Goal: Task Accomplishment & Management: Manage account settings

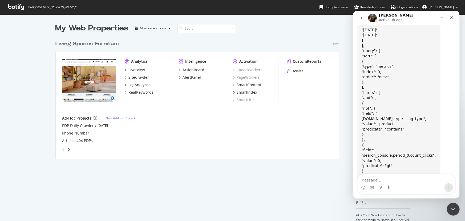
scroll to position [3816, 0]
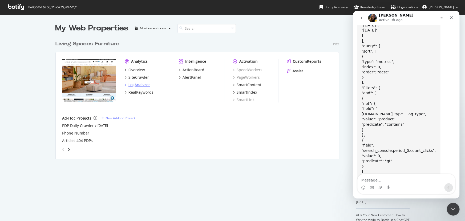
click at [133, 87] on div "LogAnalyzer" at bounding box center [139, 84] width 22 height 5
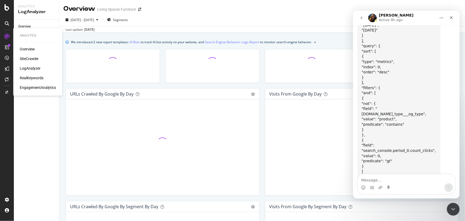
click at [33, 68] on div "LogAnalyzer" at bounding box center [30, 68] width 21 height 5
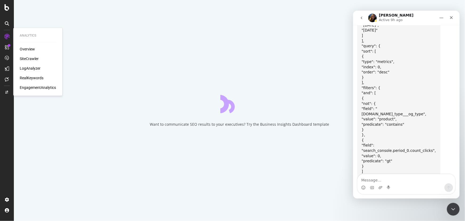
click at [34, 67] on div "LogAnalyzer" at bounding box center [30, 68] width 21 height 5
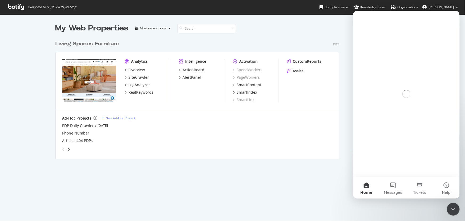
scroll to position [121, 284]
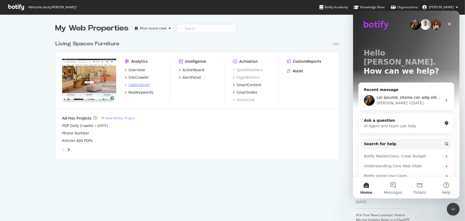
click at [142, 83] on div "LogAnalyzer" at bounding box center [139, 84] width 22 height 5
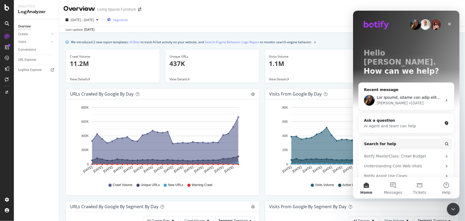
click at [128, 18] on span "Segments" at bounding box center [120, 20] width 15 height 5
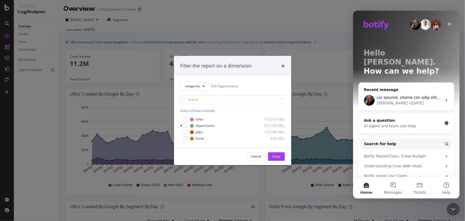
drag, startPoint x: 221, startPoint y: 15, endPoint x: 20, endPoint y: 52, distance: 205.0
click at [221, 15] on div "Filter the report on a dimension categories Edit Segmentation Select all data a…" at bounding box center [232, 110] width 465 height 221
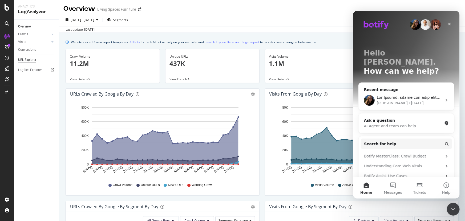
click at [24, 58] on div "URL Explorer" at bounding box center [27, 60] width 18 height 6
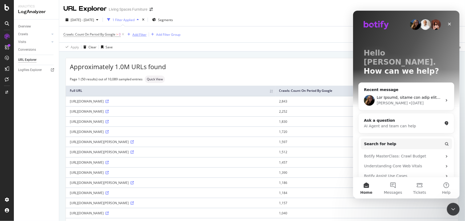
click at [140, 33] on div "Add Filter" at bounding box center [139, 34] width 14 height 5
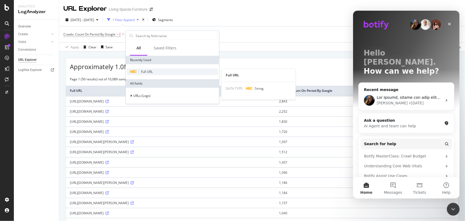
click at [148, 69] on span "Full URL" at bounding box center [147, 71] width 12 height 5
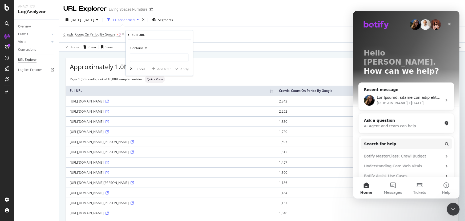
click at [147, 64] on div "Contains Cancel Add filter Apply" at bounding box center [159, 57] width 67 height 36
click at [145, 59] on input "text" at bounding box center [159, 57] width 58 height 9
type input "spotlight"
click at [188, 70] on div "Apply" at bounding box center [184, 68] width 8 height 5
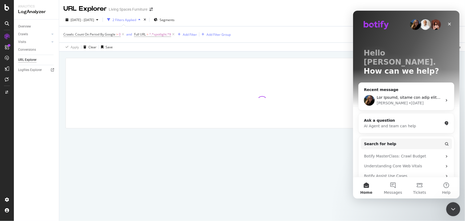
click at [454, 205] on icon "Close Intercom Messenger" at bounding box center [452, 208] width 6 height 6
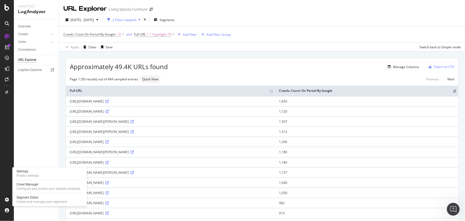
drag, startPoint x: 24, startPoint y: 201, endPoint x: 22, endPoint y: 204, distance: 3.9
click at [24, 201] on div "Create and manage your segments" at bounding box center [42, 201] width 51 height 4
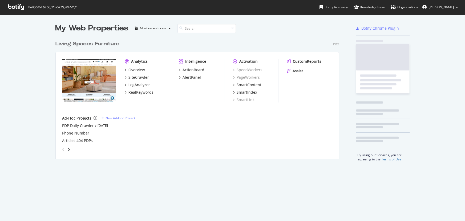
scroll to position [217, 458]
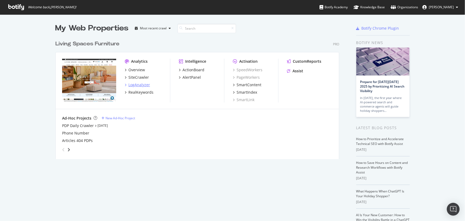
click at [142, 82] on div "LogAnalyzer" at bounding box center [139, 84] width 22 height 5
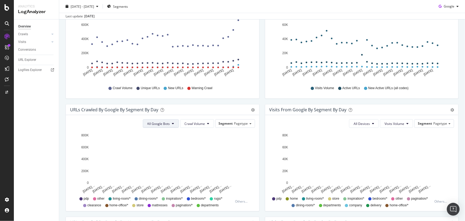
scroll to position [169, 0]
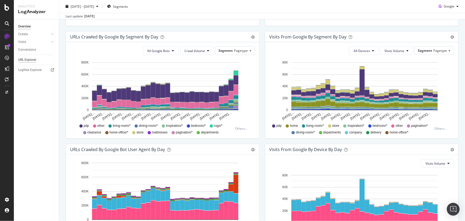
click at [24, 60] on div "URL Explorer" at bounding box center [27, 60] width 18 height 6
click at [245, 47] on div "Segment Pagetype" at bounding box center [234, 51] width 39 height 8
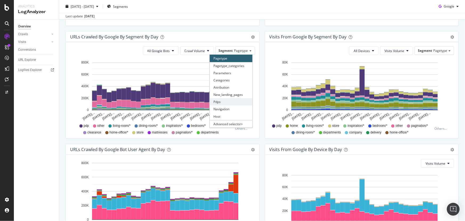
click at [223, 100] on div "Pdps" at bounding box center [231, 101] width 43 height 7
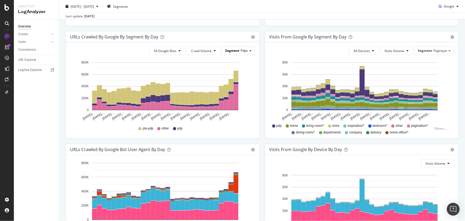
click at [241, 51] on span "Pdps" at bounding box center [244, 50] width 7 height 5
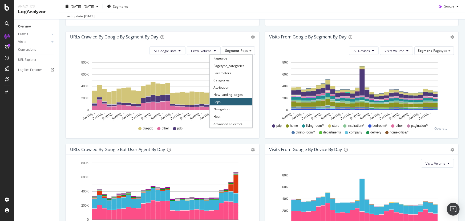
click at [260, 102] on div "URLs Crawled by Google By Segment By Day Timeline (by Value) Table All Google B…" at bounding box center [162, 87] width 199 height 112
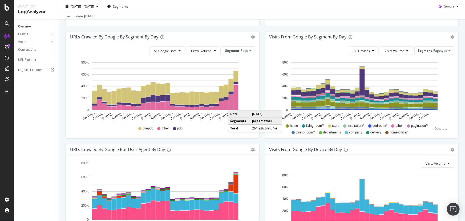
click at [233, 105] on rect "A chart." at bounding box center [231, 102] width 5 height 15
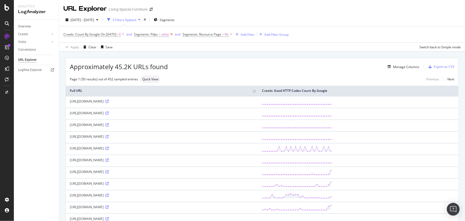
click at [174, 35] on icon at bounding box center [171, 34] width 5 height 5
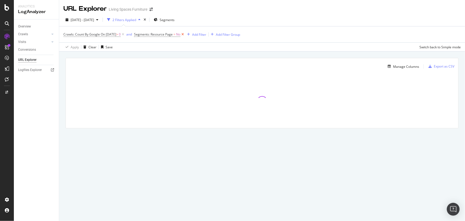
click at [185, 35] on icon at bounding box center [182, 34] width 5 height 5
click at [173, 21] on span "Segments" at bounding box center [165, 20] width 15 height 5
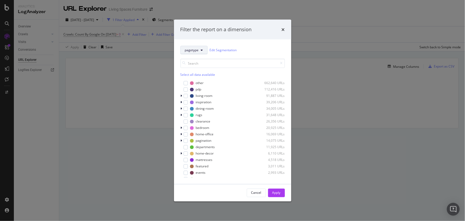
click at [204, 49] on button "pagetype" at bounding box center [193, 50] width 27 height 9
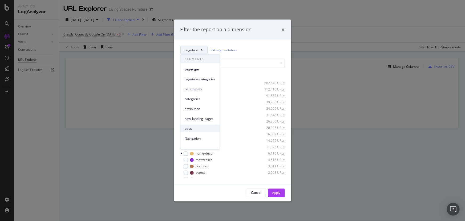
click at [190, 129] on span "pdps" at bounding box center [200, 128] width 31 height 5
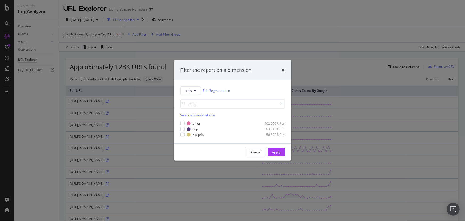
drag, startPoint x: 67, startPoint y: 115, endPoint x: 184, endPoint y: 100, distance: 117.6
click at [68, 115] on div "Filter the report on a dimension pdps Edit Segmentation Select all data availab…" at bounding box center [232, 110] width 465 height 221
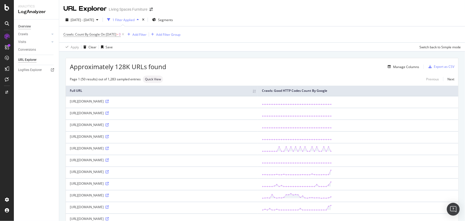
click at [22, 27] on div "Overview" at bounding box center [24, 27] width 13 height 6
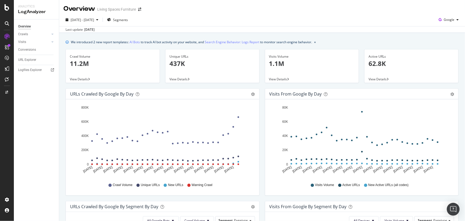
scroll to position [97, 0]
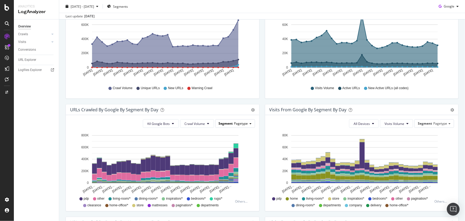
click at [248, 124] on div "Segment Pagetype" at bounding box center [234, 123] width 39 height 8
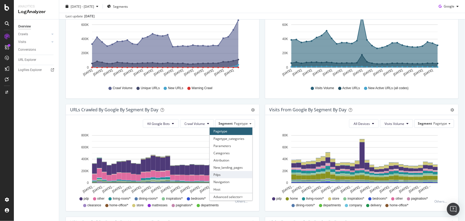
click at [230, 175] on div "Pdps" at bounding box center [231, 174] width 43 height 7
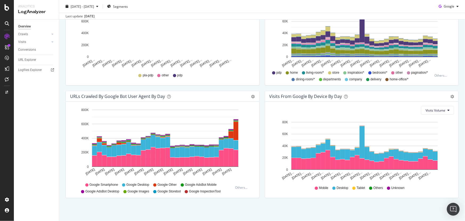
scroll to position [223, 0]
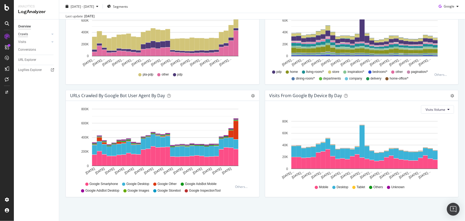
click at [26, 33] on div "Crawls" at bounding box center [23, 34] width 10 height 6
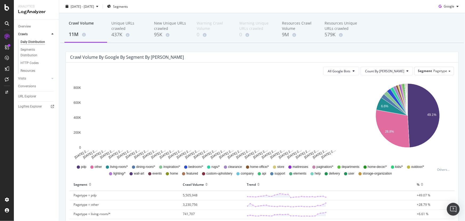
scroll to position [24, 0]
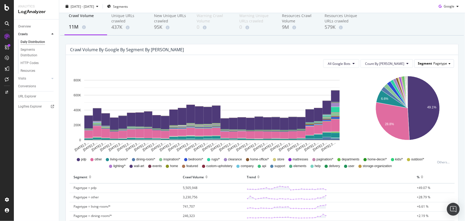
click at [418, 62] on span "Segment" at bounding box center [425, 63] width 14 height 5
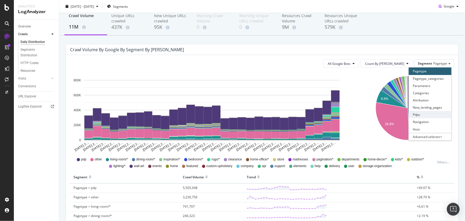
click at [415, 116] on div "Pdps" at bounding box center [430, 114] width 43 height 7
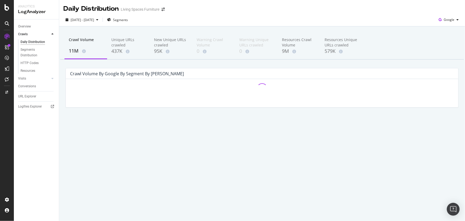
scroll to position [0, 0]
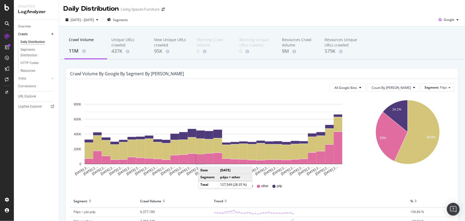
click at [204, 161] on rect "A chart." at bounding box center [200, 158] width 9 height 9
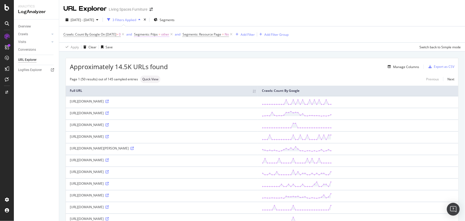
click at [165, 34] on span "Segments: Pdps = other" at bounding box center [151, 34] width 35 height 5
click at [153, 48] on span "Equal" at bounding box center [150, 46] width 8 height 5
click at [158, 64] on span "Not Equal" at bounding box center [156, 65] width 14 height 5
click at [161, 56] on div at bounding box center [175, 56] width 58 height 9
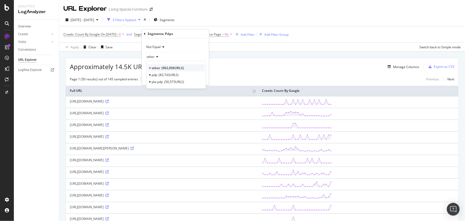
click at [174, 68] on span "962,056 URLS" at bounding box center [172, 68] width 22 height 5
click at [199, 77] on div "Apply" at bounding box center [200, 78] width 8 height 5
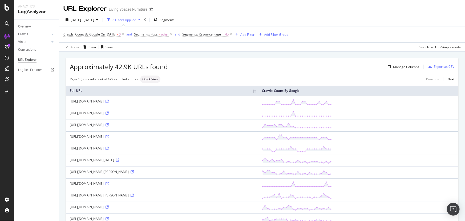
click at [134, 193] on icon at bounding box center [132, 194] width 3 height 3
click at [134, 195] on icon at bounding box center [132, 194] width 3 height 3
click at [449, 214] on div "Open Intercom Messenger" at bounding box center [453, 209] width 14 height 14
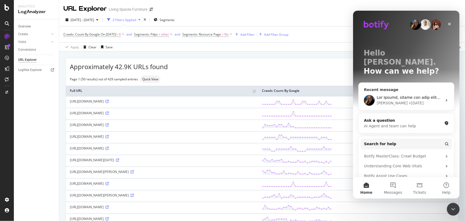
click at [408, 100] on div "• 1d ago" at bounding box center [415, 103] width 15 height 6
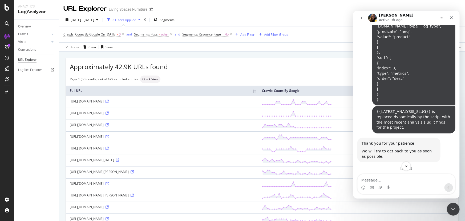
scroll to position [3428, 0]
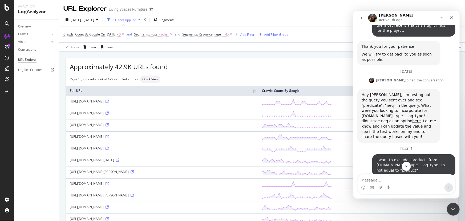
click at [442, 209] on div "September 23" at bounding box center [406, 212] width 98 height 7
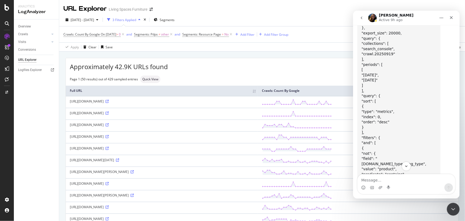
scroll to position [3816, 0]
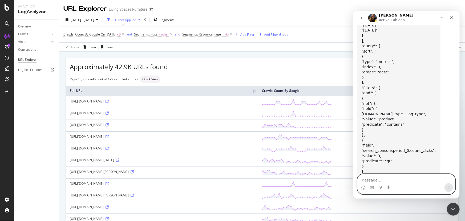
click at [388, 179] on textarea "Message…" at bounding box center [405, 178] width 97 height 9
type textarea "H"
type textarea "this was very helpful. and I will implement the necessary changes."
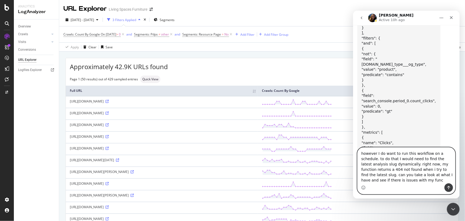
scroll to position [3871, 0]
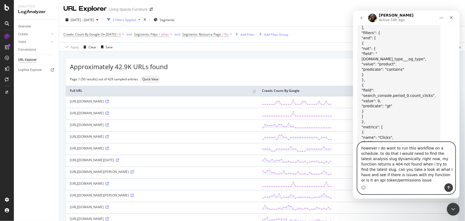
type textarea "however I do want to run this workflow on a schedule. to do that I would need t…"
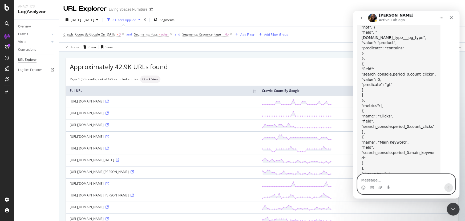
scroll to position [3893, 0]
paste textarea "/** * Fetches a list of all analyses for a project and returns the slug * of th…"
type textarea "/** * Fetches a list of all analyses for a project and returns the slug * of th…"
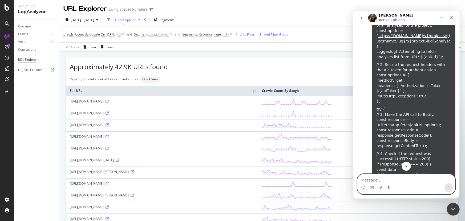
scroll to position [4257, 0]
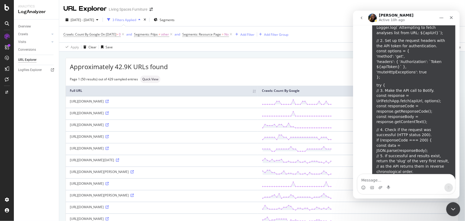
click at [456, 207] on div "Close Intercom Messenger" at bounding box center [452, 208] width 13 height 13
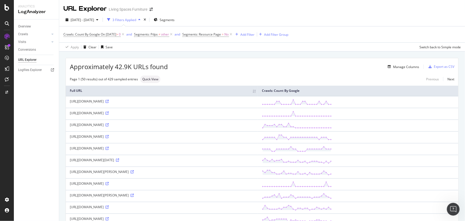
scroll to position [24, 0]
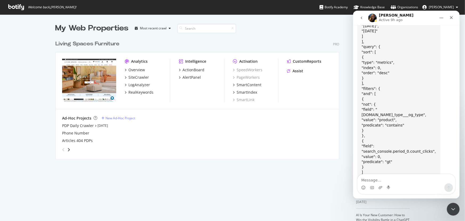
scroll to position [3816, 0]
click at [137, 79] on div "SiteCrawler" at bounding box center [138, 77] width 21 height 5
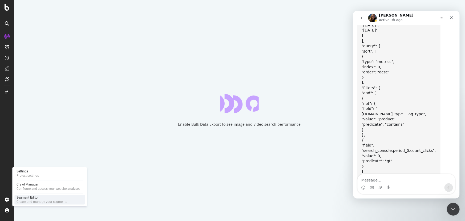
drag, startPoint x: 27, startPoint y: 197, endPoint x: 35, endPoint y: 198, distance: 7.5
click at [28, 197] on div "Segment Editor" at bounding box center [42, 197] width 51 height 4
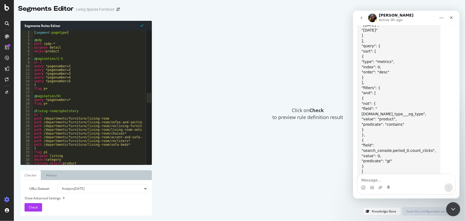
click at [453, 206] on icon "Close Intercom Messenger" at bounding box center [452, 208] width 6 height 6
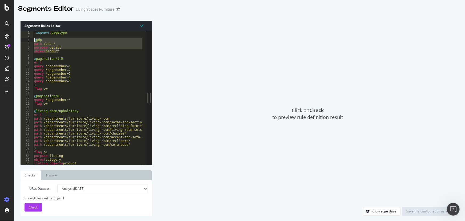
drag, startPoint x: 61, startPoint y: 51, endPoint x: 33, endPoint y: 41, distance: 30.3
click at [33, 41] on div "object product 1 2 3 4 5 6 7 8 9 10 11 12 13 14 15 16 17 18 19 20 21 22 23 24 2…" at bounding box center [83, 98] width 125 height 134
click at [61, 52] on div "[ segment : pagetype ] @ pdp path /pdp-* purpose detail object product @ pagina…" at bounding box center [87, 98] width 109 height 134
type textarea "object product"
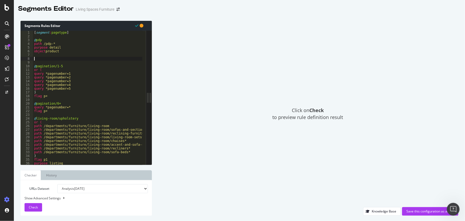
paste textarea "object product"
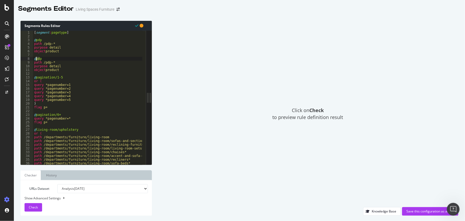
drag, startPoint x: 40, startPoint y: 59, endPoint x: 36, endPoint y: 59, distance: 4.3
click at [36, 59] on div "[ segment : pagetype ] @ pdp path /pdp-* purpose detail object product @ pdp pa…" at bounding box center [141, 100] width 217 height 138
drag, startPoint x: 44, startPoint y: 63, endPoint x: 50, endPoint y: 63, distance: 5.4
click at [50, 63] on div "[ segment : pagetype ] @ pdp path /pdp-* purpose detail object product @ spotli…" at bounding box center [141, 100] width 217 height 138
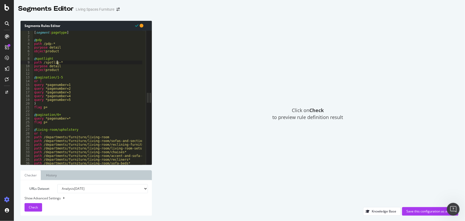
scroll to position [0, 2]
click at [36, 203] on div "Check" at bounding box center [33, 207] width 9 height 8
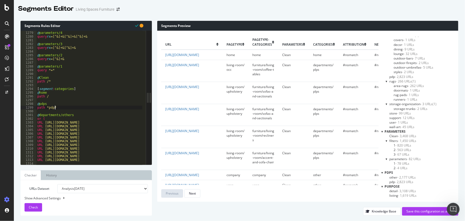
scroll to position [0, 1]
drag, startPoint x: 58, startPoint y: 107, endPoint x: 36, endPoint y: 105, distance: 21.6
click at [36, 105] on div "path *pdp* 1278 1279 1280 1281 1282 1283 1284 1285 1286 1287 1288 1289 1290 129…" at bounding box center [83, 98] width 125 height 134
click at [58, 108] on div "@ parameters/4 query rx =[^&]+&[^&]+&[^&]+& @ parameters/3 query rx =[^&]+&[^&]…" at bounding box center [89, 98] width 106 height 134
type textarea "path *pdp*"
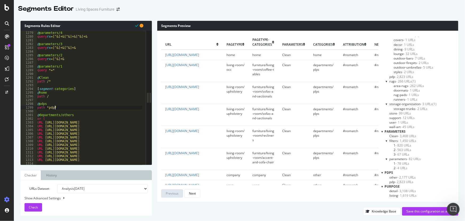
scroll to position [0, 0]
paste textarea "path *pdp*"
drag, startPoint x: 39, startPoint y: 115, endPoint x: 46, endPoint y: 113, distance: 7.8
click at [46, 113] on div "@ parameters/4 query rx =[^&]+&[^&]+&[^&]+& @ parameters/3 query rx =[^&]+&[^&]…" at bounding box center [144, 96] width 217 height 138
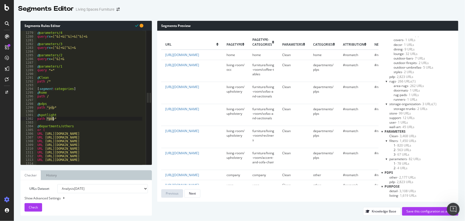
drag, startPoint x: 46, startPoint y: 118, endPoint x: 53, endPoint y: 118, distance: 7.7
click at [53, 118] on div "@ parameters/4 query rx =[^&]+&[^&]+&[^&]+& @ parameters/3 query rx =[^&]+&[^&]…" at bounding box center [144, 96] width 217 height 138
type textarea "path /spotlight-*"
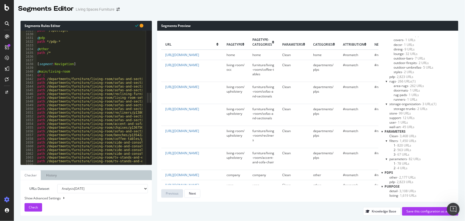
scroll to position [5985, 0]
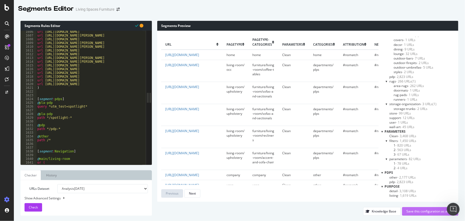
click at [422, 214] on div "Save this configuration as active" at bounding box center [430, 211] width 48 height 8
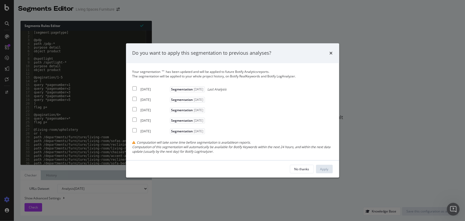
click at [134, 87] on input "modal" at bounding box center [134, 88] width 4 height 4
checkbox input "true"
drag, startPoint x: 135, startPoint y: 99, endPoint x: 138, endPoint y: 109, distance: 10.3
click at [135, 99] on input "modal" at bounding box center [134, 99] width 4 height 4
checkbox input "true"
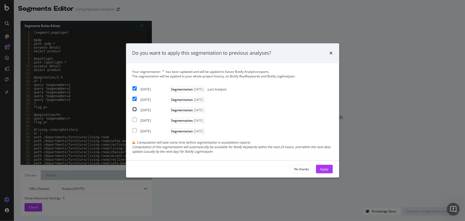
click at [135, 110] on input "modal" at bounding box center [134, 109] width 4 height 4
checkbox input "true"
click at [330, 166] on button "Apply" at bounding box center [324, 169] width 17 height 9
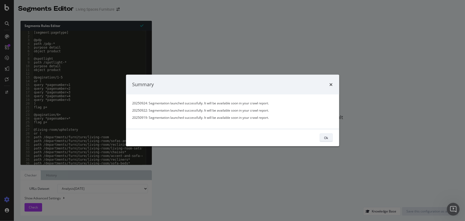
click at [330, 137] on button "Ok" at bounding box center [326, 137] width 13 height 9
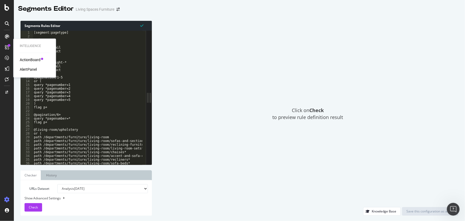
drag, startPoint x: 4, startPoint y: 45, endPoint x: 5, endPoint y: 50, distance: 4.3
click at [4, 45] on div at bounding box center [7, 47] width 9 height 9
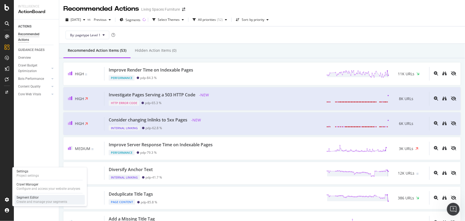
click at [18, 203] on div "Create and manage your segments" at bounding box center [42, 201] width 51 height 4
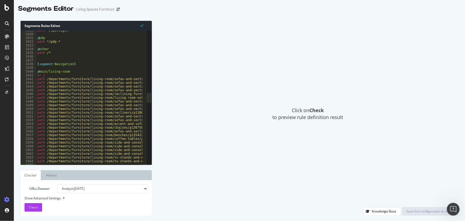
scroll to position [5985, 0]
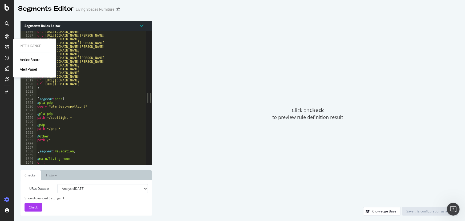
click at [28, 67] on div "AlertPanel" at bounding box center [28, 69] width 17 height 5
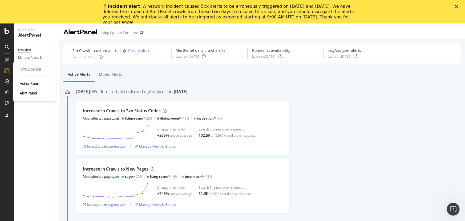
click at [20, 81] on div "ActionBoard" at bounding box center [30, 83] width 21 height 5
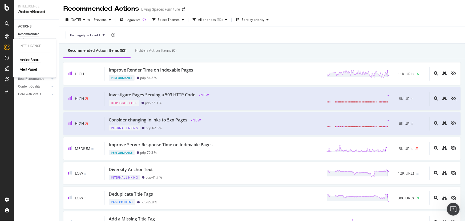
click at [33, 67] on div "AlertPanel" at bounding box center [28, 69] width 17 height 5
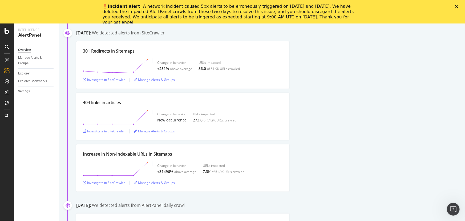
scroll to position [3816, 0]
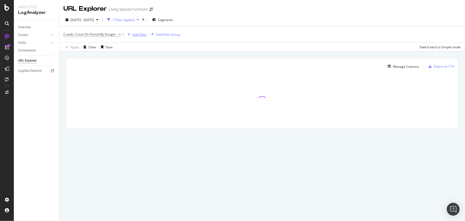
click at [136, 36] on div "Add Filter" at bounding box center [139, 34] width 14 height 5
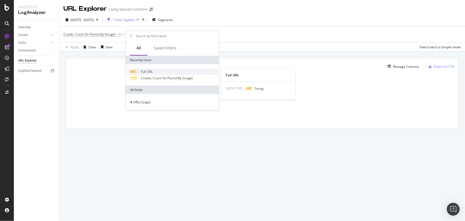
click at [141, 69] on span "Full URL" at bounding box center [147, 71] width 12 height 5
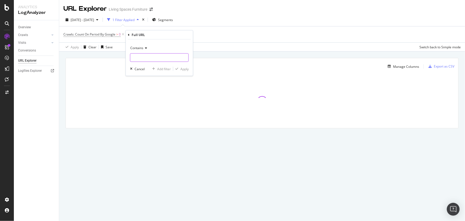
click at [148, 55] on input "text" at bounding box center [159, 57] width 58 height 9
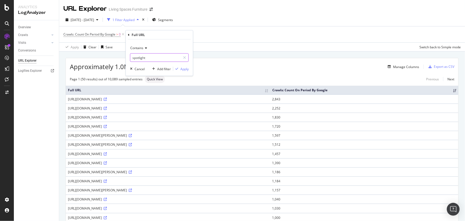
type input "spotlight"
click at [187, 70] on div "Apply" at bounding box center [184, 68] width 8 height 5
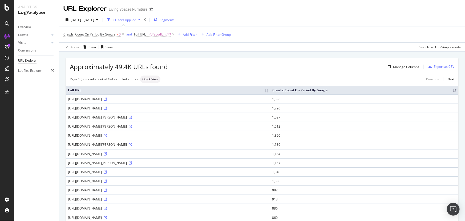
click at [174, 20] on span "Segments" at bounding box center [167, 20] width 15 height 5
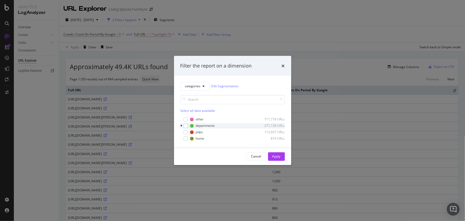
click at [181, 126] on icon "modal" at bounding box center [182, 125] width 2 height 3
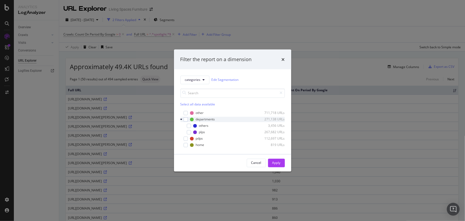
click at [181, 119] on icon "modal" at bounding box center [181, 118] width 2 height 3
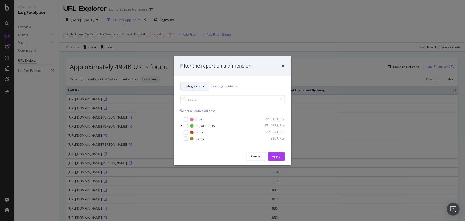
click at [194, 83] on button "categories" at bounding box center [194, 86] width 29 height 9
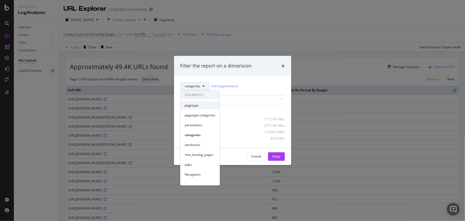
click at [197, 106] on span "pagetype" at bounding box center [200, 105] width 31 height 5
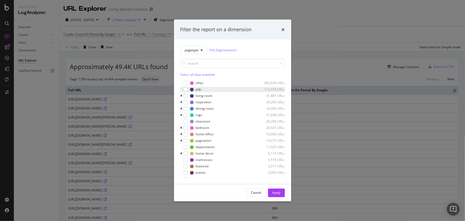
click at [187, 89] on div "modal" at bounding box center [186, 89] width 4 height 4
click at [278, 195] on div "Apply" at bounding box center [276, 192] width 8 height 8
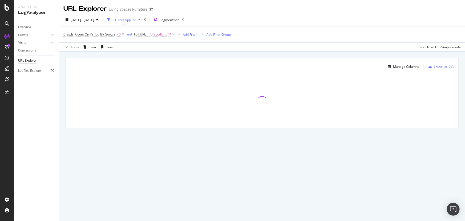
click at [173, 35] on icon at bounding box center [173, 34] width 5 height 5
click at [178, 19] on span "Segment: pdp" at bounding box center [168, 20] width 20 height 5
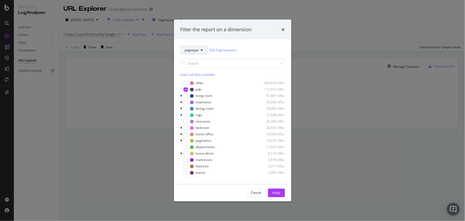
click at [193, 50] on span "pagetype" at bounding box center [192, 50] width 14 height 5
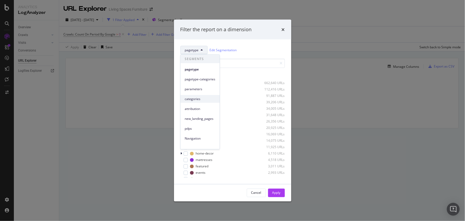
click at [194, 101] on span "categories" at bounding box center [200, 98] width 31 height 5
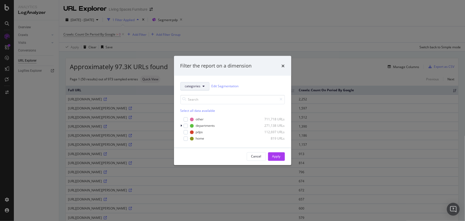
click at [204, 84] on button "categories" at bounding box center [194, 86] width 29 height 9
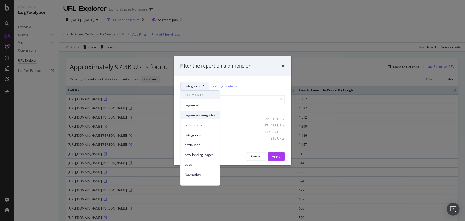
click at [201, 113] on span "pagetype-categories" at bounding box center [200, 115] width 31 height 5
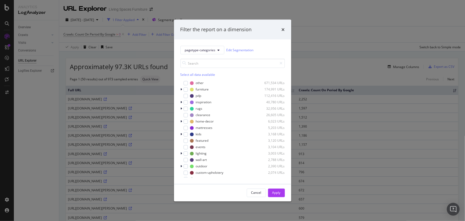
click at [283, 33] on div "Filter the report on a dimension" at bounding box center [232, 30] width 117 height 20
click at [282, 28] on icon "times" at bounding box center [283, 29] width 3 height 4
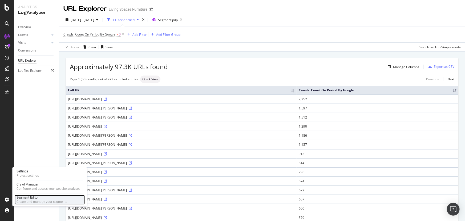
click at [24, 202] on div "Create and manage your segments" at bounding box center [42, 201] width 51 height 4
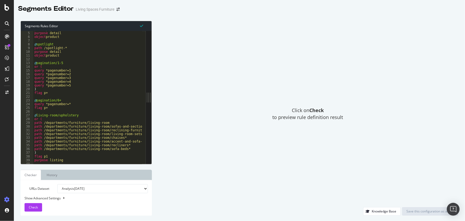
scroll to position [29, 0]
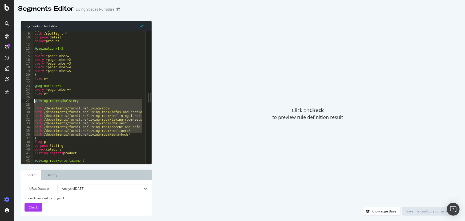
drag, startPoint x: 124, startPoint y: 133, endPoint x: 29, endPoint y: 101, distance: 100.4
click at [29, 101] on div "path /departments/furniture/living-room/sofa-beds* 8 9 10 11 12 13 14 15 16 17 …" at bounding box center [83, 97] width 125 height 133
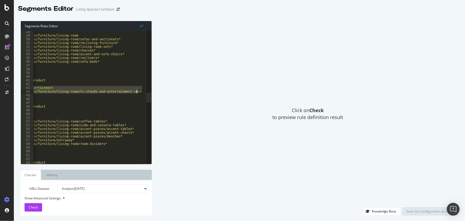
scroll to position [0, 31]
drag, startPoint x: 34, startPoint y: 88, endPoint x: 179, endPoint y: 91, distance: 145.5
click at [179, 91] on div "Segments Rules Editor @living-room/upholstery or ( 28 29 30 31 32 33 34 35 36 3…" at bounding box center [239, 117] width 451 height 205
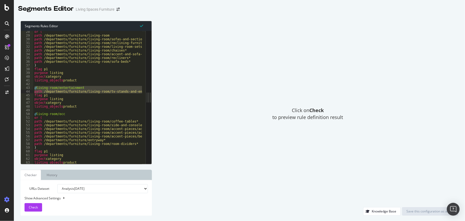
click at [37, 89] on div "or ( path /departments/furniture/living-room path /departments/furniture/living…" at bounding box center [87, 97] width 109 height 133
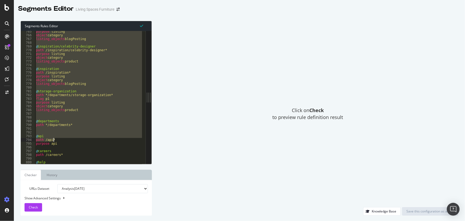
scroll to position [2850, 0]
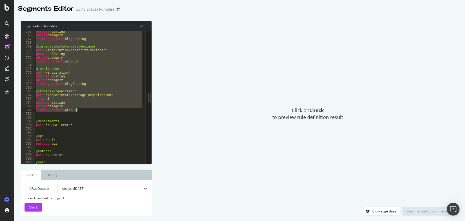
drag, startPoint x: 34, startPoint y: 88, endPoint x: 77, endPoint y: 110, distance: 48.7
click at [77, 110] on div "purpose listing object category listing_objects blogPosting @ inspiration/celeb…" at bounding box center [143, 98] width 217 height 137
type textarea "object category listing_objects product"
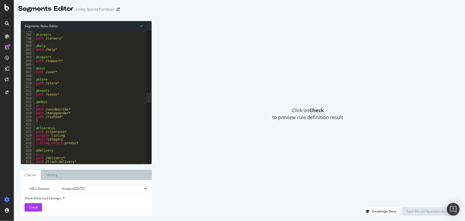
scroll to position [2995, 0]
